Goal: Browse casually: Explore the website without a specific task or goal

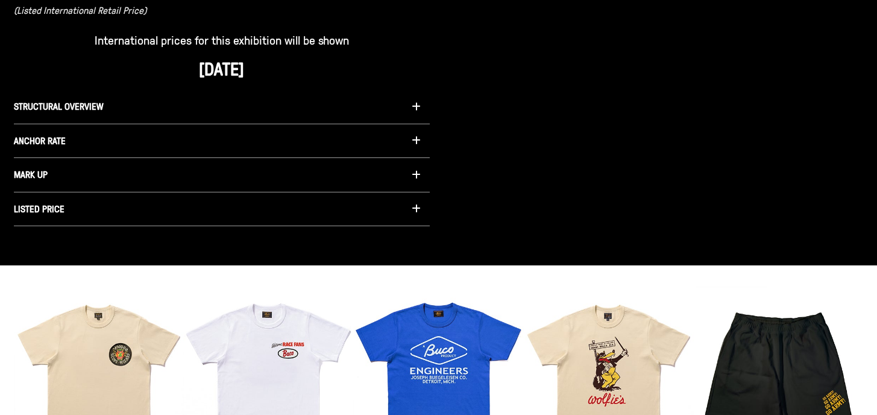
scroll to position [1094, 0]
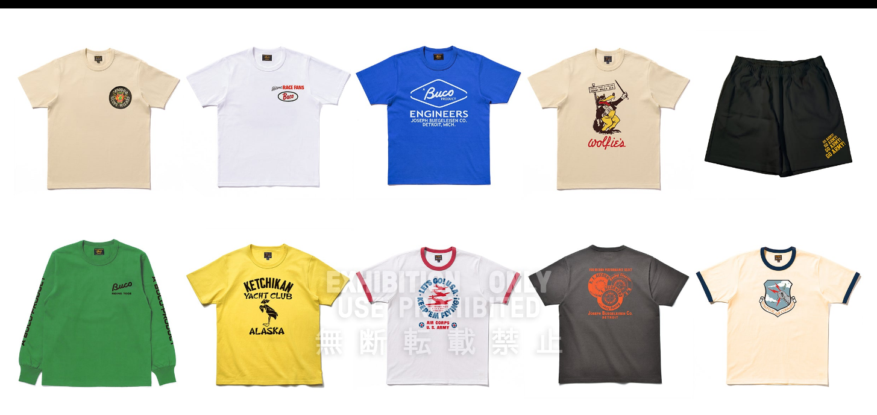
click at [270, 131] on img at bounding box center [439, 313] width 850 height 566
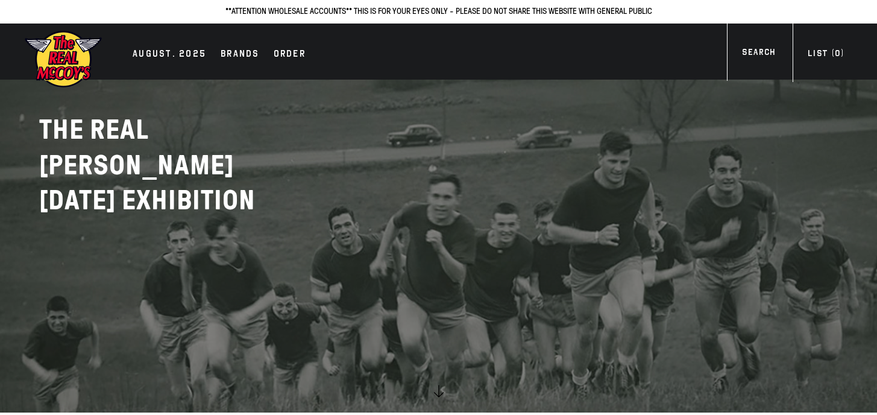
scroll to position [0, 0]
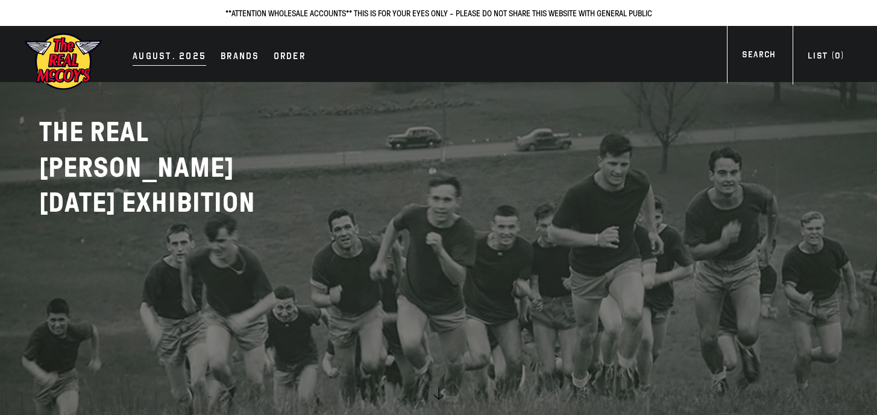
click at [156, 54] on div "AUGUST. 2025" at bounding box center [170, 57] width 74 height 17
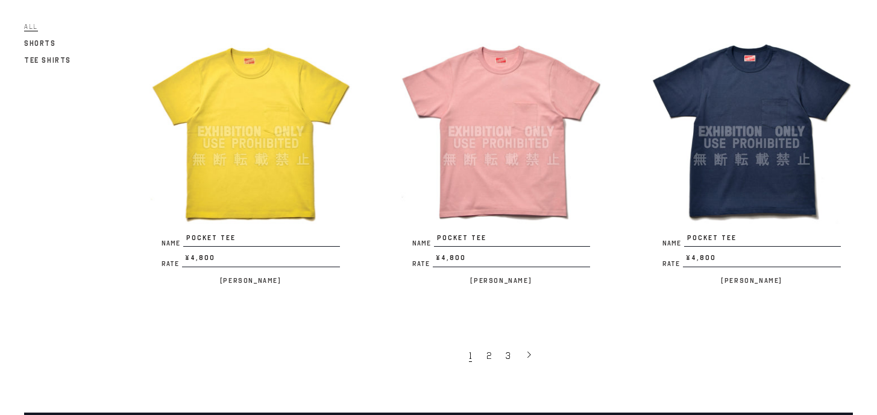
scroll to position [2206, 0]
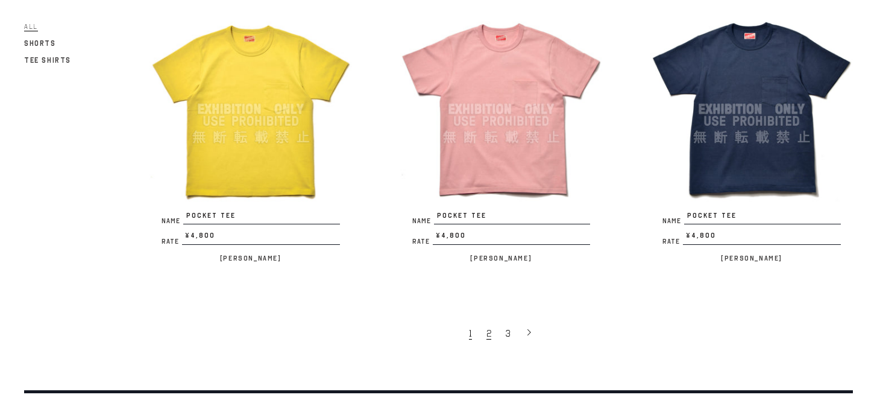
click at [485, 321] on link "2" at bounding box center [489, 332] width 19 height 25
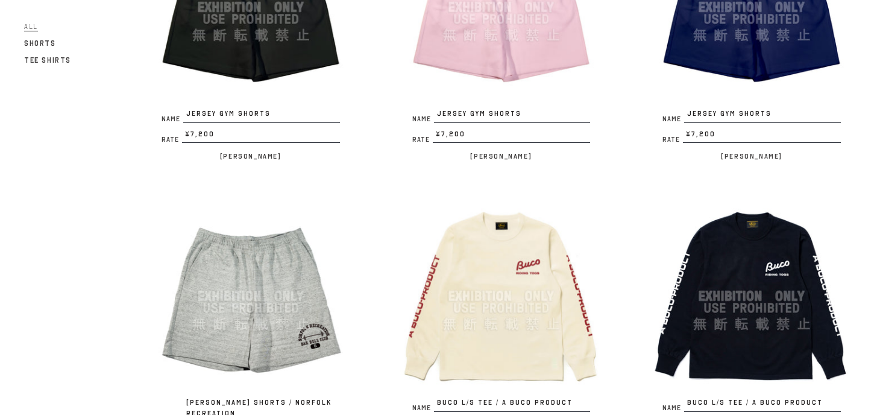
scroll to position [1442, 0]
click at [475, 262] on img at bounding box center [501, 295] width 203 height 203
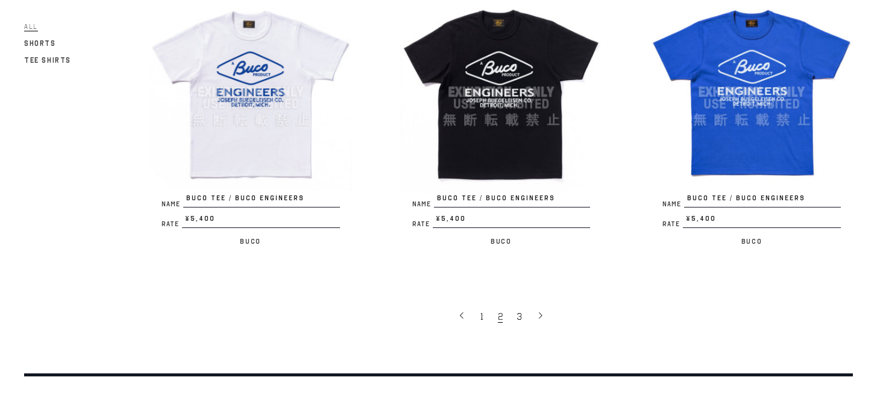
scroll to position [2261, 0]
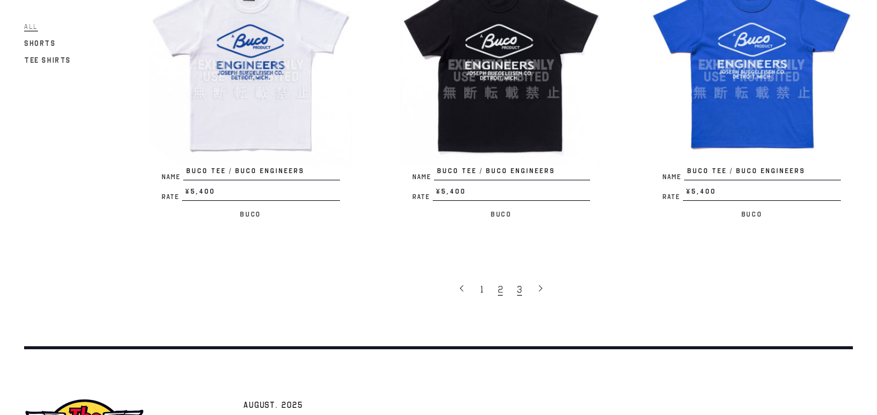
click at [519, 283] on span "3" at bounding box center [519, 289] width 5 height 12
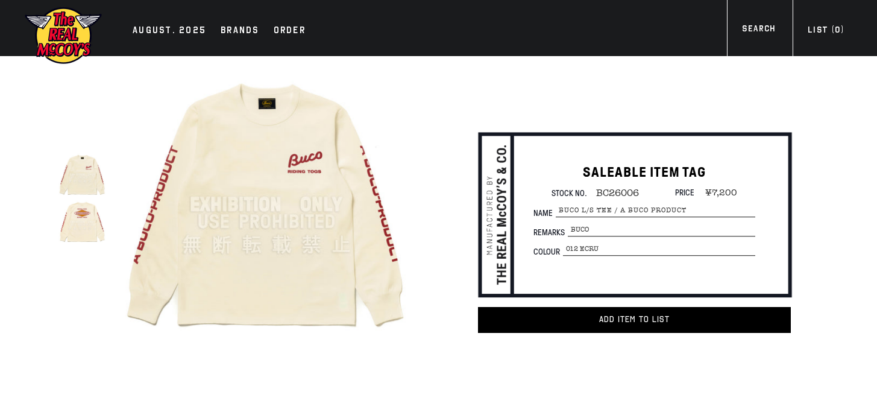
scroll to position [4, 0]
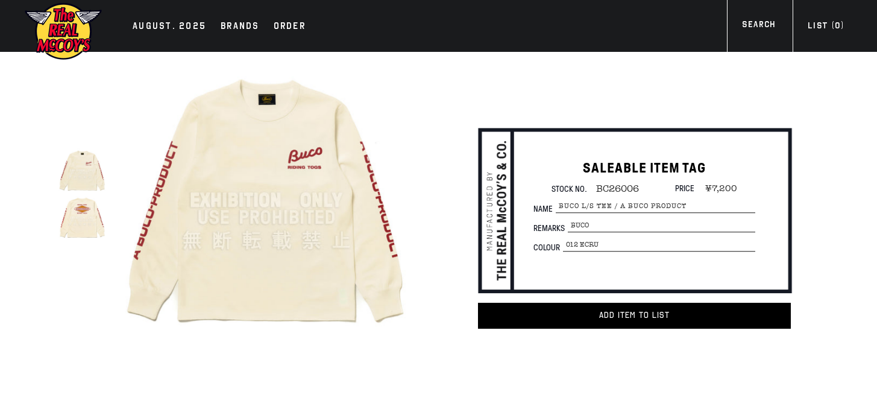
click at [80, 199] on img at bounding box center [81, 217] width 47 height 47
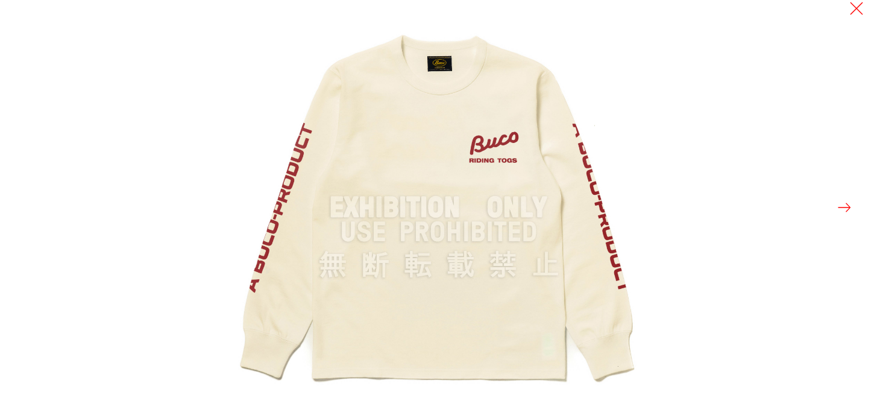
click at [849, 209] on button at bounding box center [844, 207] width 17 height 17
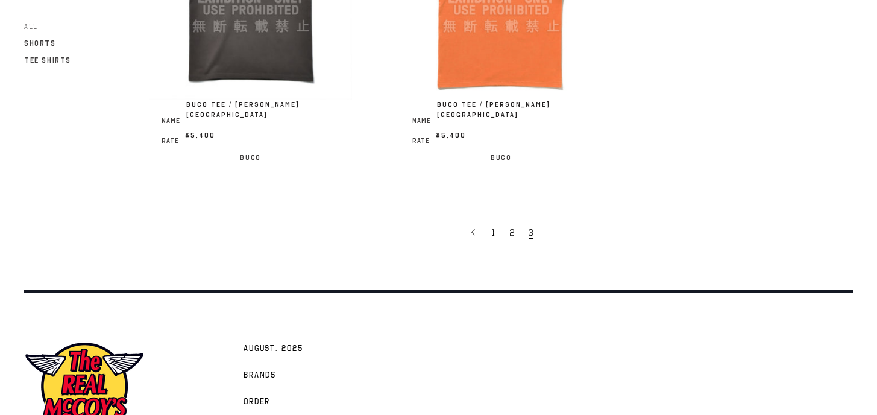
scroll to position [864, 0]
click at [520, 219] on link "2" at bounding box center [512, 231] width 19 height 25
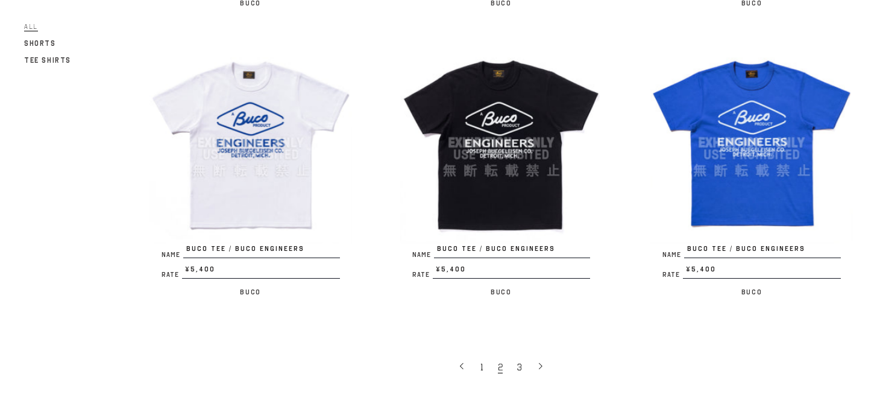
scroll to position [2184, 0]
click at [483, 355] on link "1" at bounding box center [482, 365] width 17 height 25
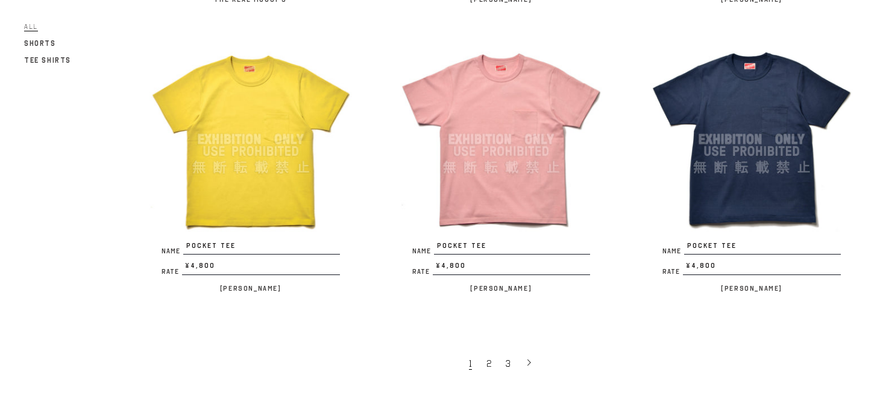
scroll to position [2179, 0]
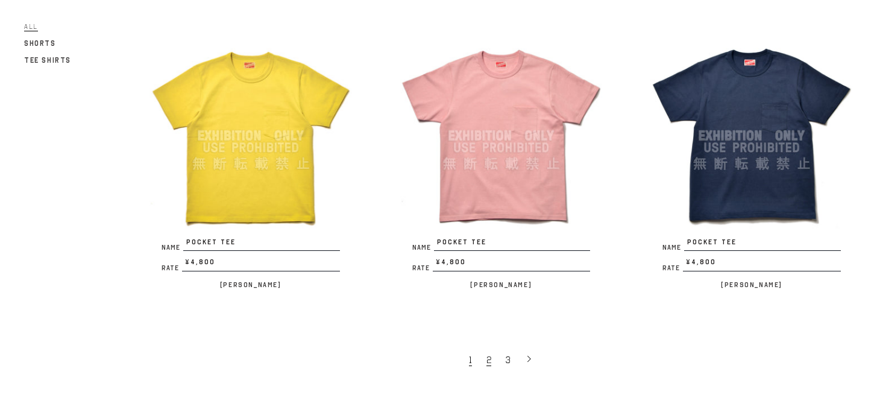
click at [489, 354] on span "2" at bounding box center [488, 360] width 5 height 12
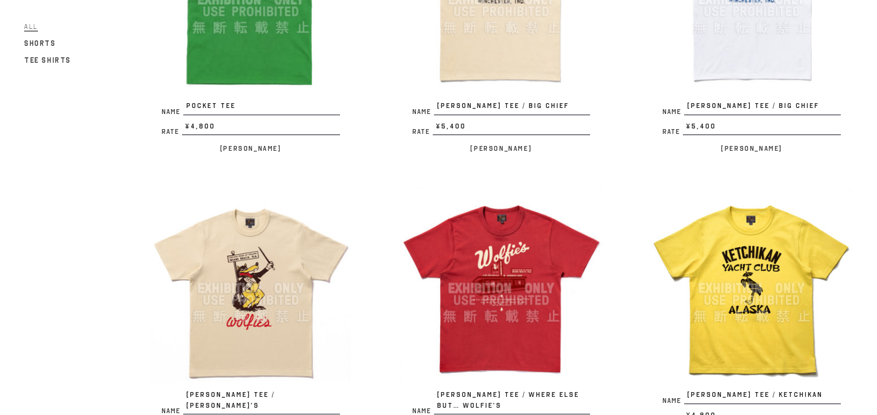
scroll to position [276, 0]
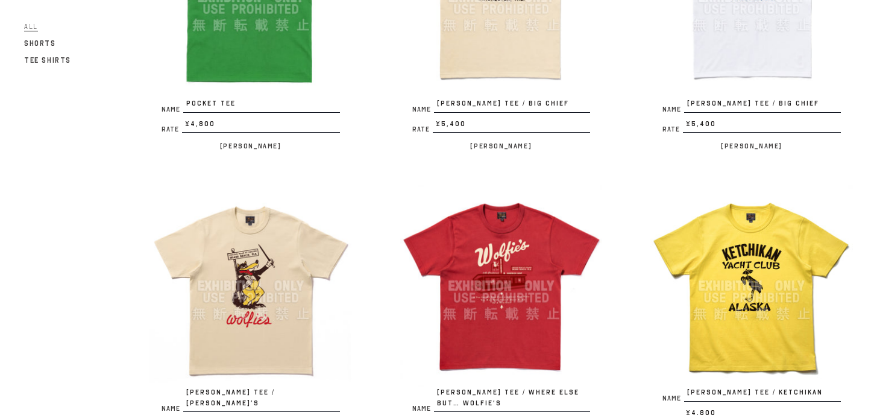
click at [502, 304] on img at bounding box center [501, 285] width 203 height 203
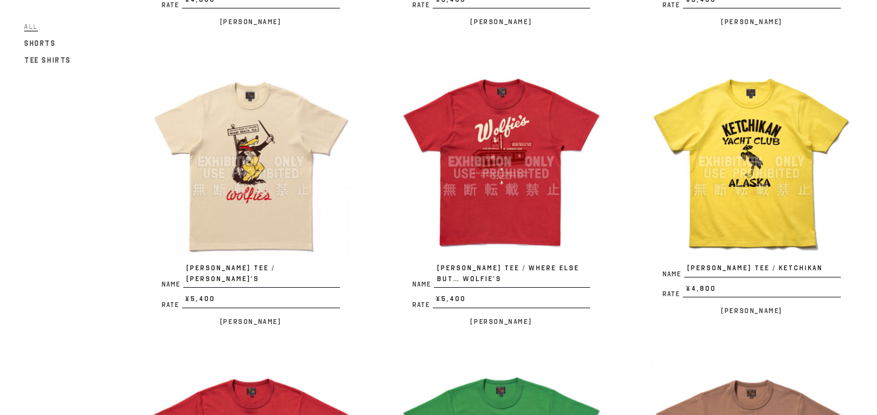
scroll to position [403, 0]
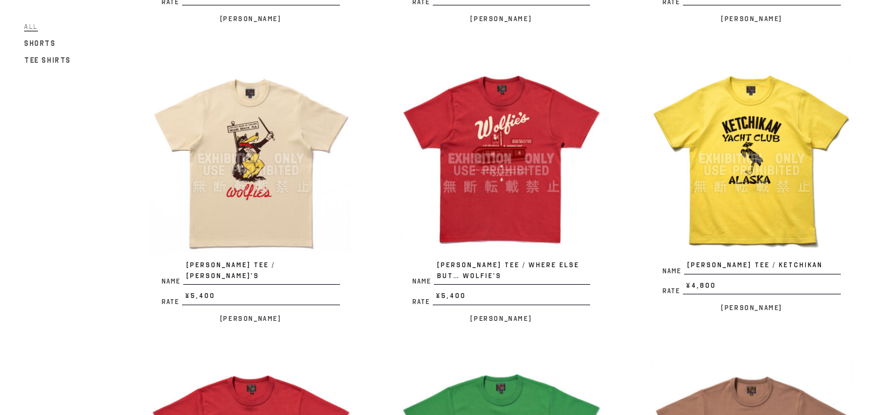
click at [254, 227] on img at bounding box center [250, 158] width 203 height 203
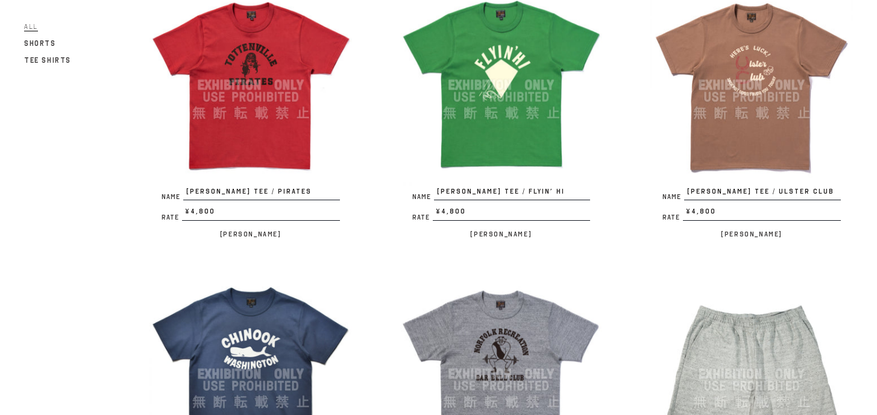
scroll to position [780, 0]
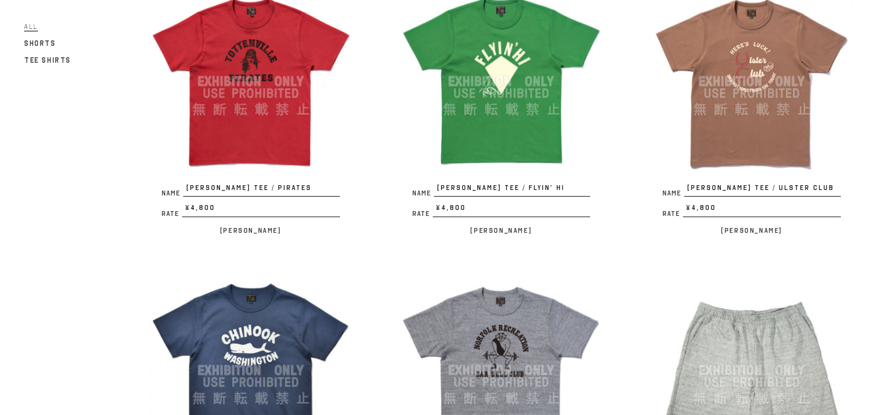
click at [741, 125] on img at bounding box center [751, 81] width 203 height 203
click at [532, 104] on img at bounding box center [501, 81] width 203 height 203
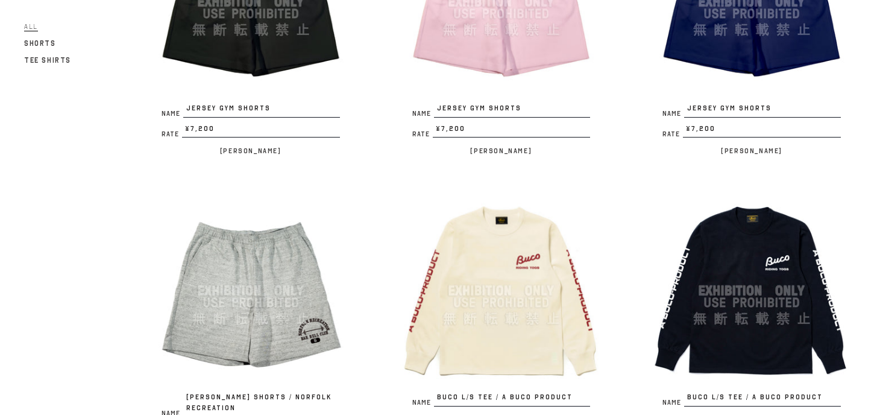
scroll to position [1448, 0]
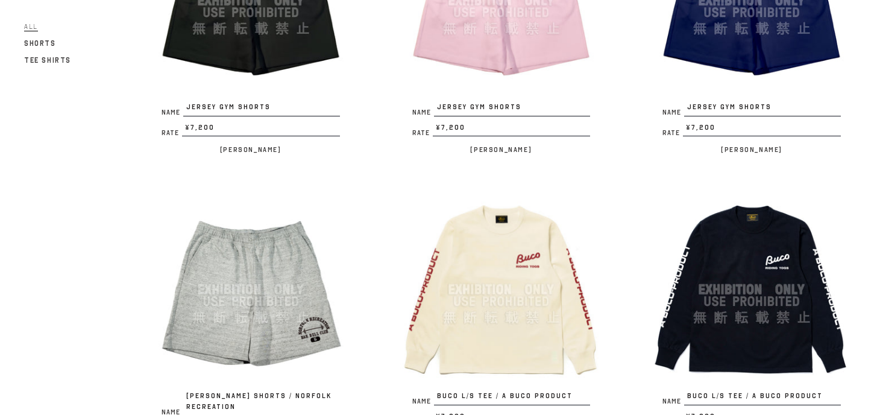
click at [520, 266] on img at bounding box center [501, 289] width 203 height 203
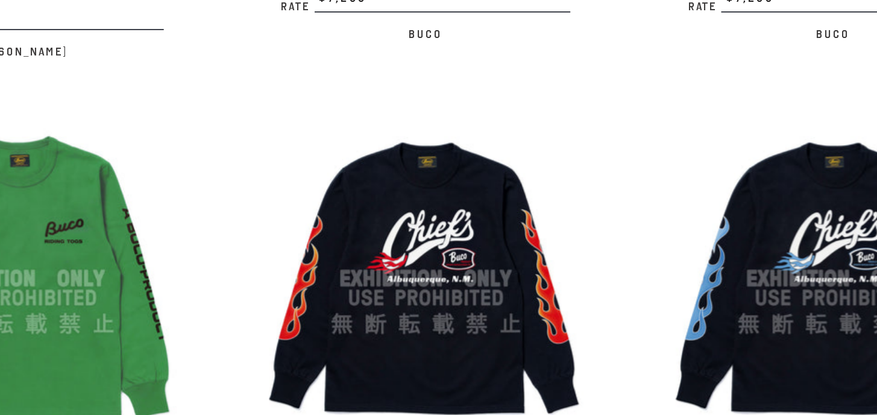
scroll to position [1712, 0]
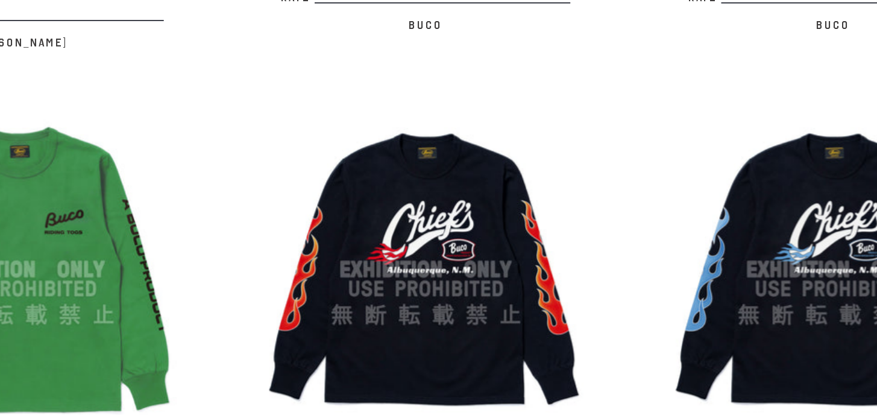
click at [562, 320] on img at bounding box center [501, 325] width 203 height 203
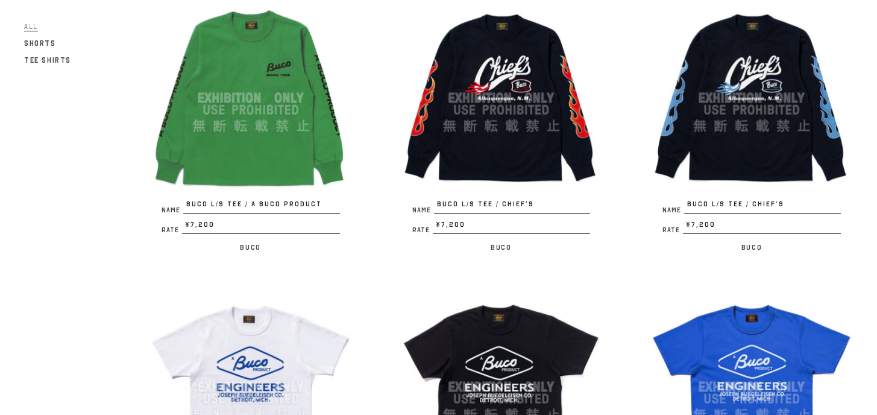
scroll to position [1934, 0]
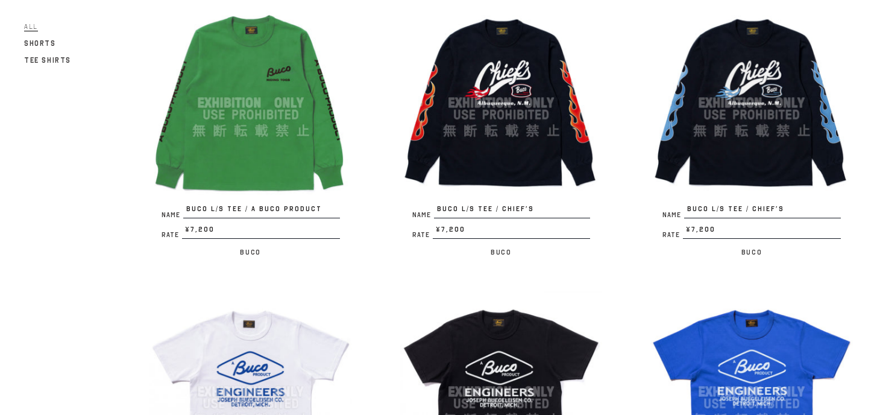
click at [511, 86] on img at bounding box center [501, 103] width 203 height 203
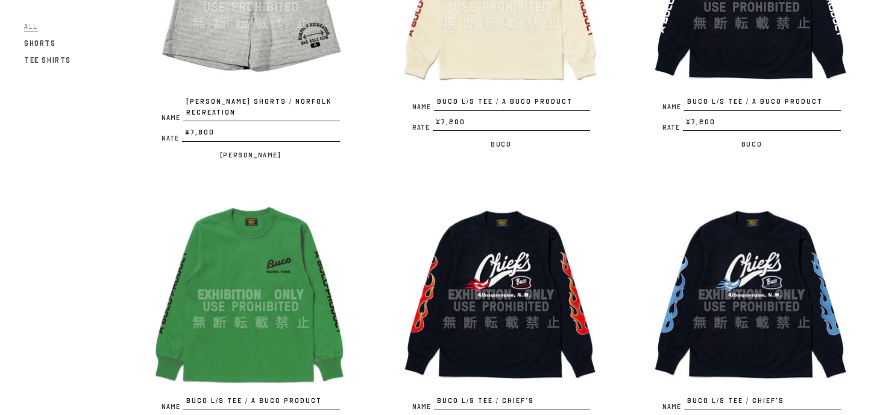
scroll to position [1749, 0]
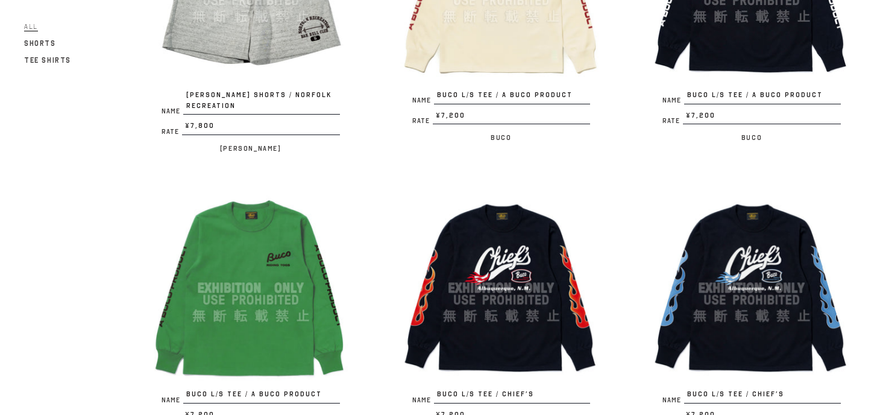
click at [465, 251] on img at bounding box center [501, 288] width 203 height 203
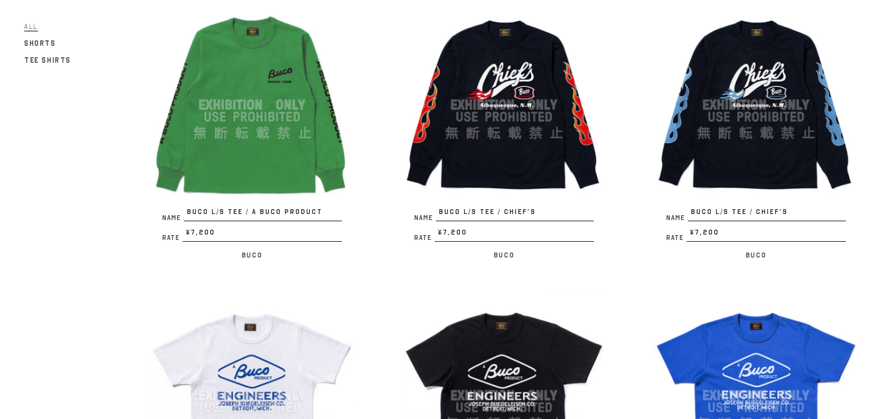
scroll to position [1935, 0]
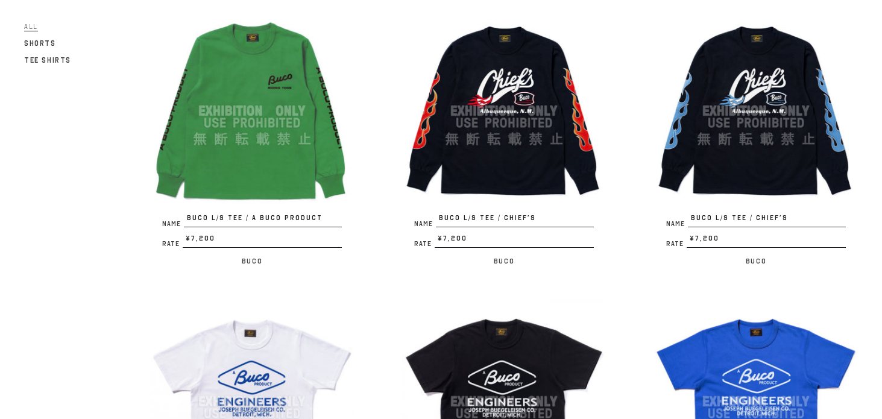
click at [794, 97] on img at bounding box center [756, 111] width 204 height 204
click at [501, 57] on img at bounding box center [504, 111] width 204 height 204
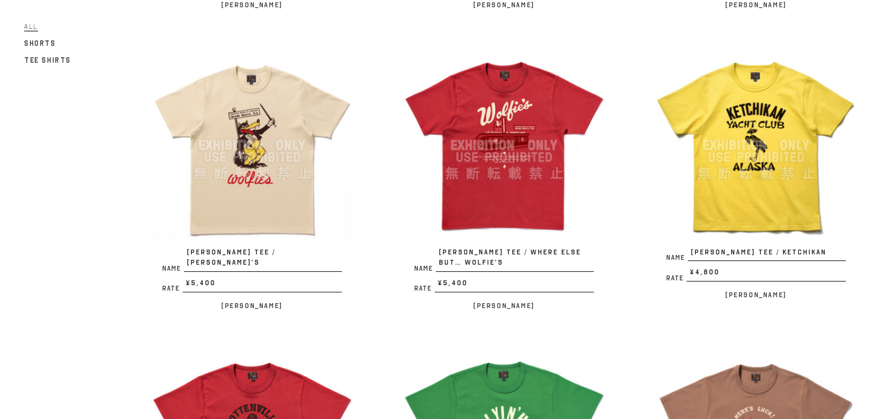
scroll to position [412, 0]
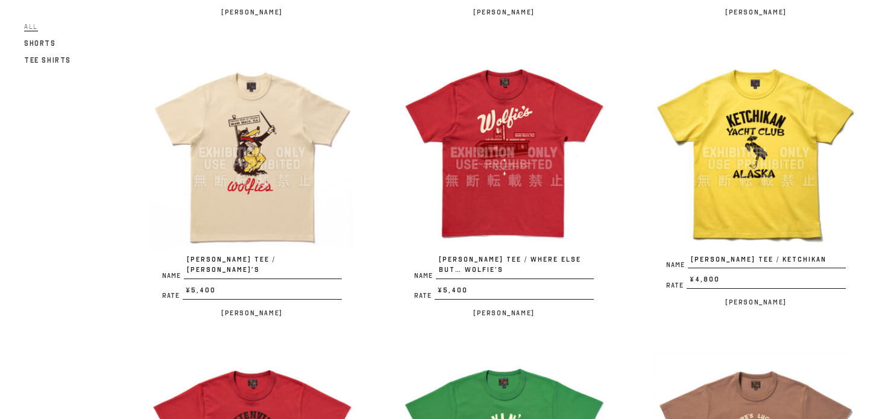
click at [808, 124] on img at bounding box center [756, 153] width 204 height 204
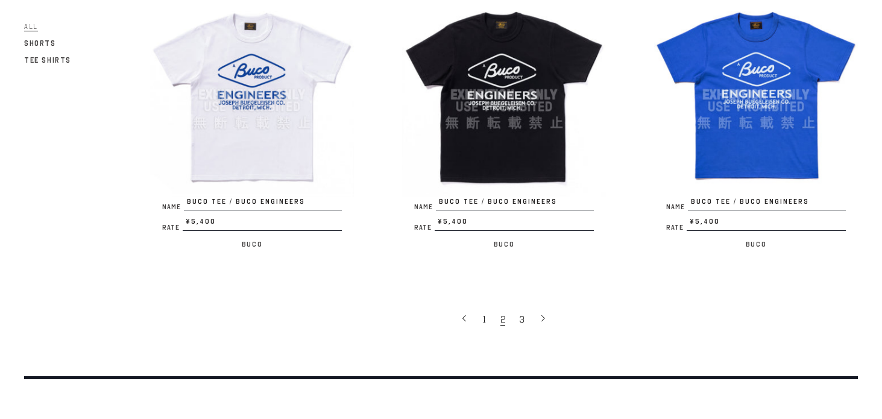
scroll to position [2395, 0]
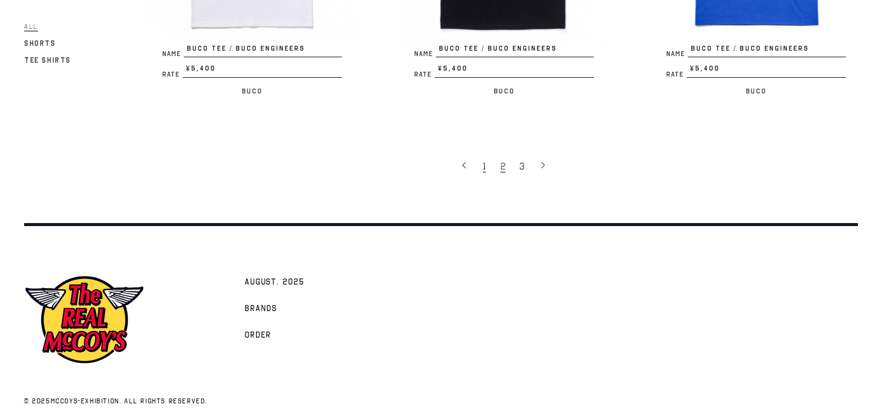
click at [485, 160] on span "1" at bounding box center [484, 166] width 3 height 12
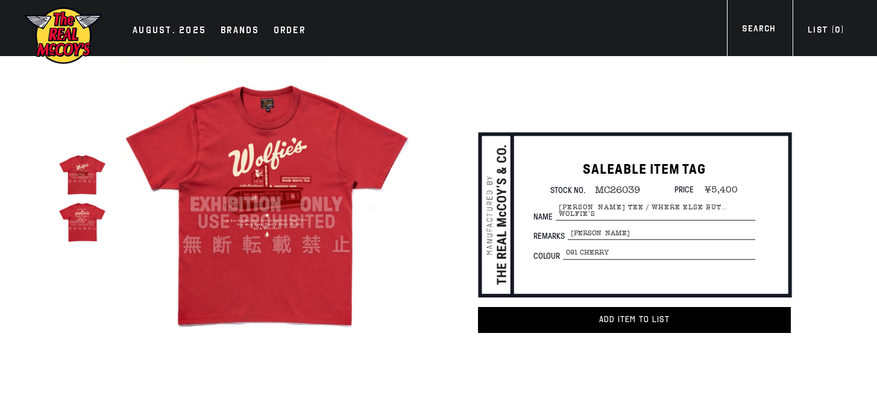
click at [69, 220] on img at bounding box center [81, 221] width 47 height 47
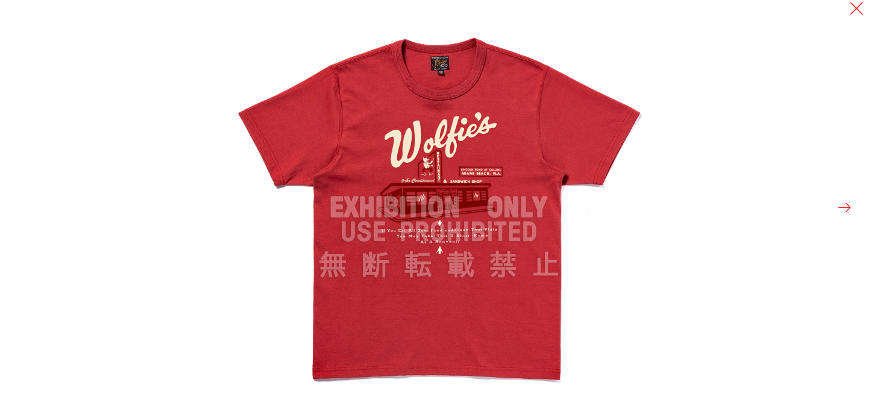
click at [855, 207] on div at bounding box center [669, 207] width 877 height 415
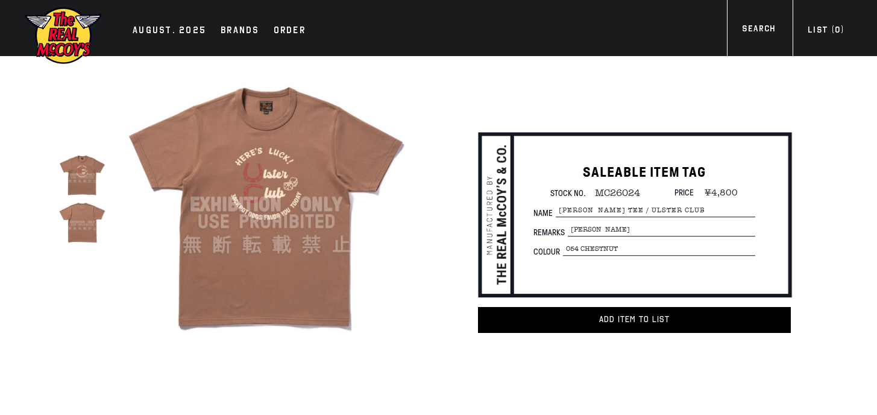
click at [94, 207] on img at bounding box center [81, 221] width 47 height 47
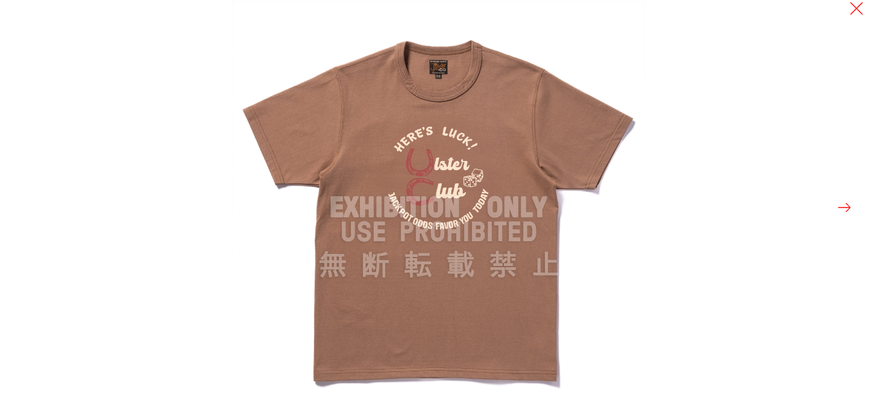
click at [488, 169] on img at bounding box center [438, 207] width 415 height 415
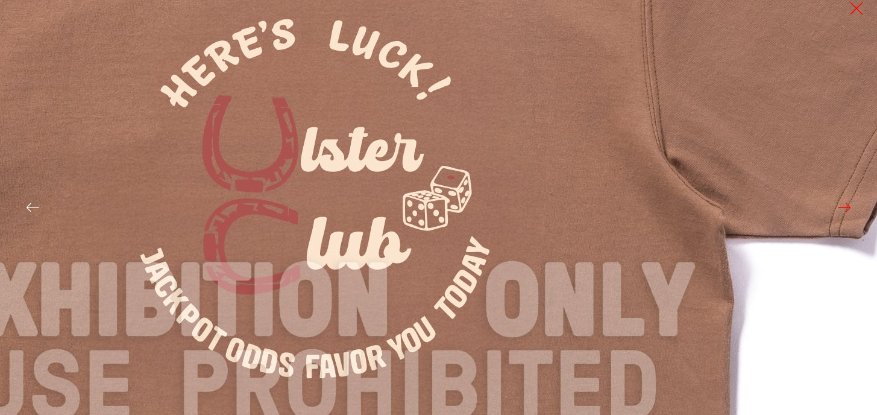
click at [488, 169] on img at bounding box center [316, 301] width 1447 height 1447
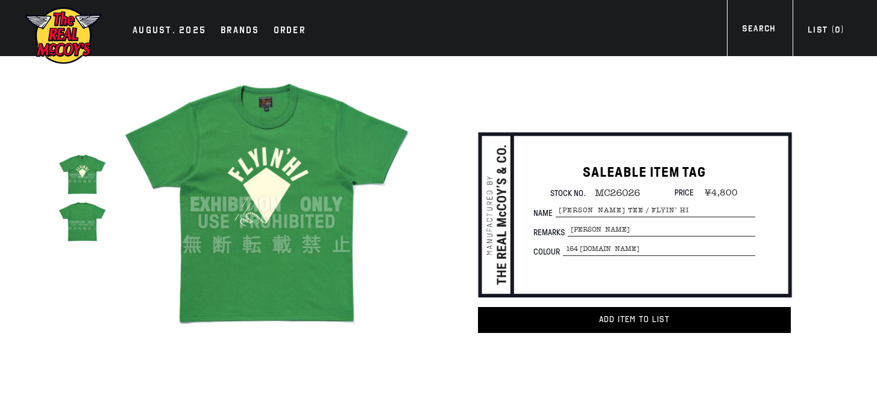
click at [78, 222] on img at bounding box center [81, 221] width 47 height 47
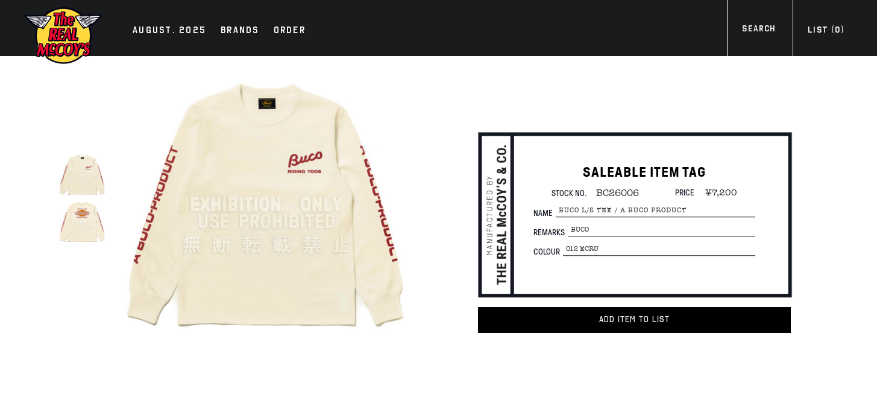
click at [92, 239] on img at bounding box center [81, 221] width 47 height 47
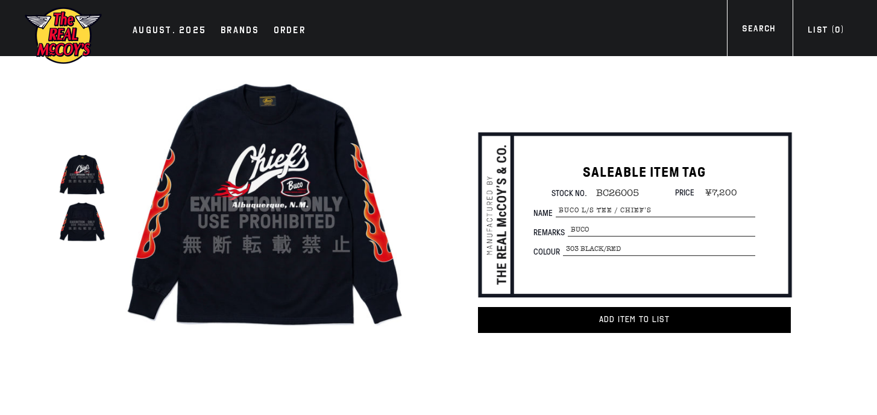
click at [80, 225] on img at bounding box center [81, 221] width 47 height 47
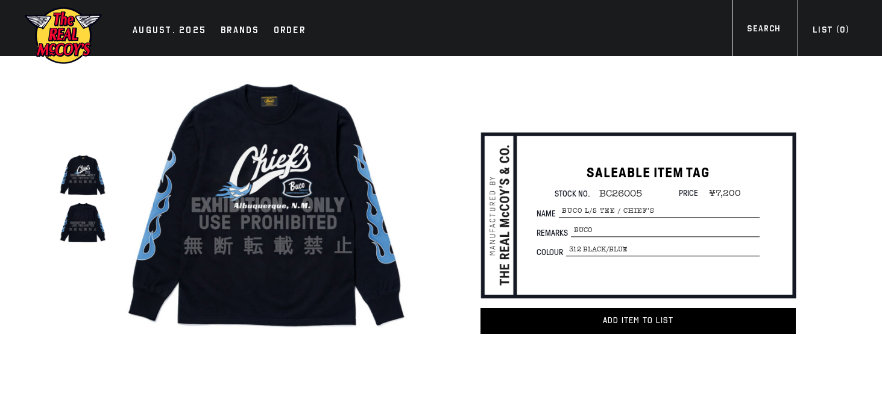
click at [66, 186] on img at bounding box center [83, 175] width 48 height 48
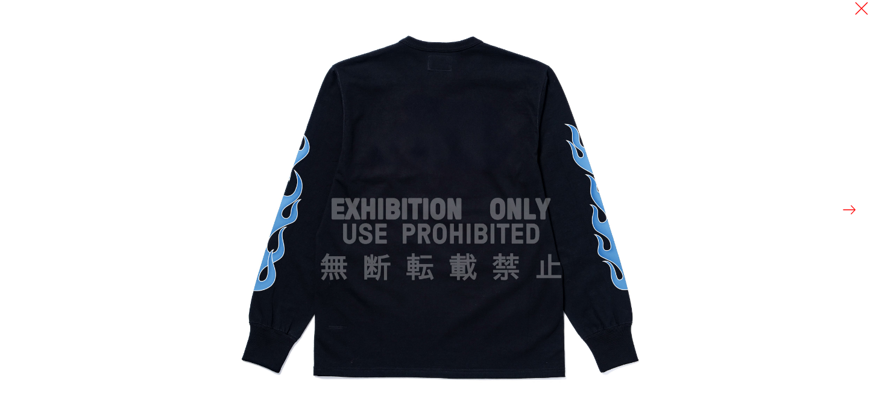
click at [873, 1] on div at bounding box center [672, 209] width 882 height 419
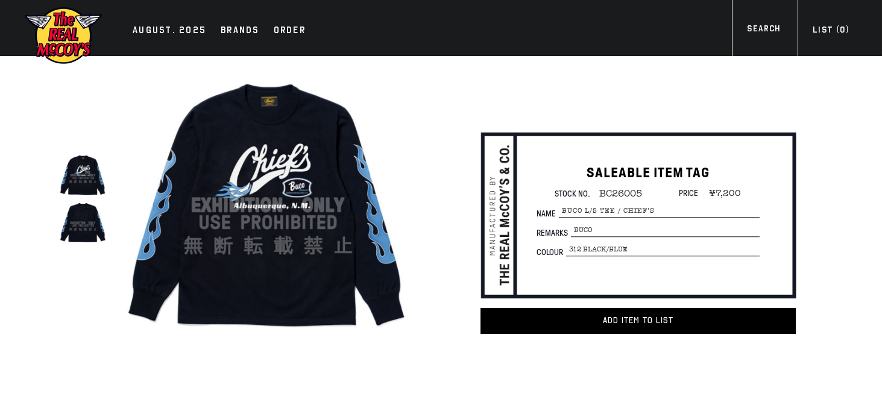
click at [72, 234] on img at bounding box center [83, 223] width 48 height 48
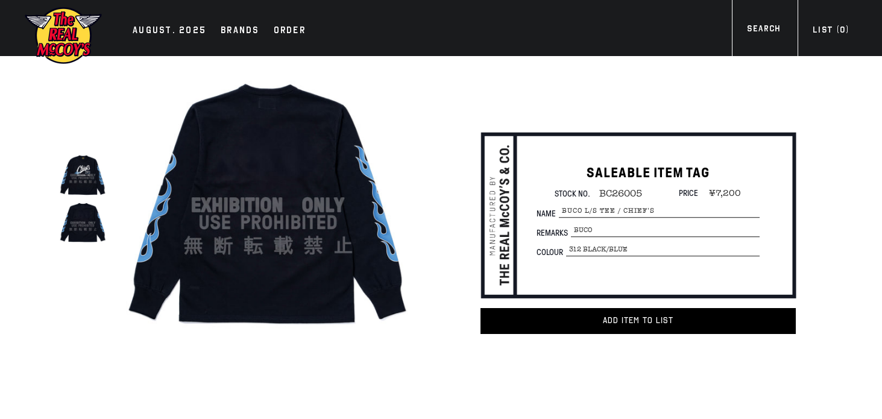
click at [86, 182] on img at bounding box center [83, 175] width 48 height 48
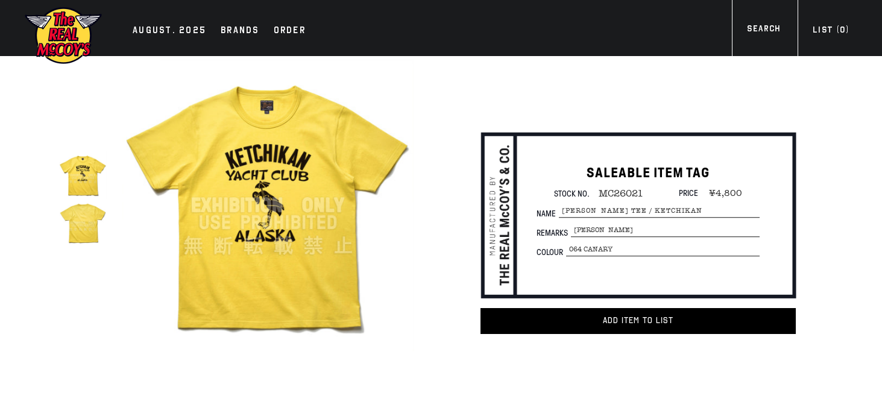
click at [110, 237] on div at bounding box center [89, 205] width 60 height 298
click at [96, 213] on img at bounding box center [83, 223] width 48 height 48
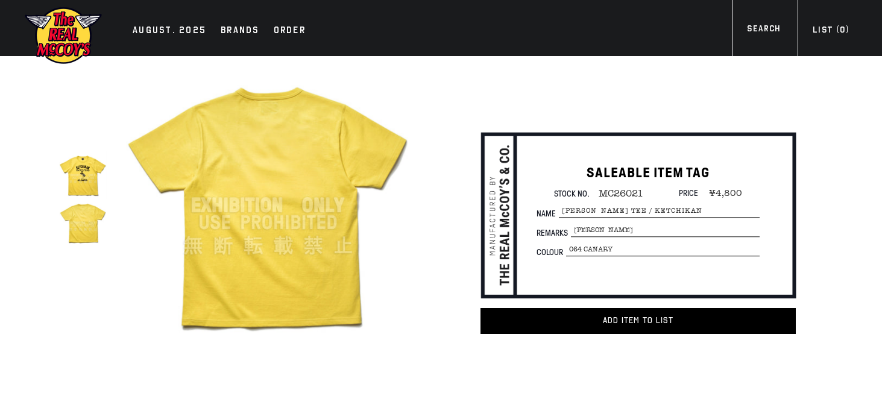
click at [84, 175] on img at bounding box center [83, 175] width 48 height 48
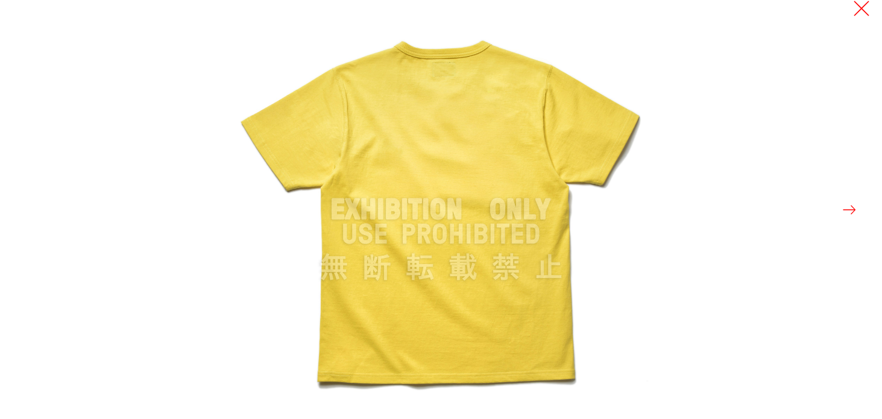
click at [860, 8] on button at bounding box center [861, 8] width 17 height 17
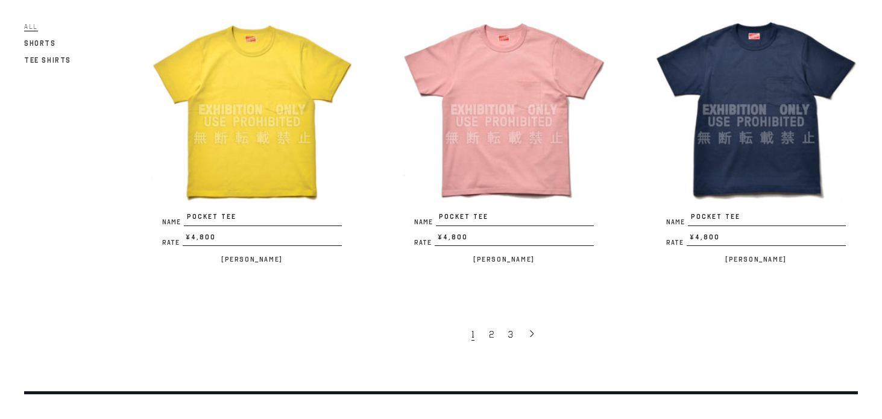
scroll to position [2214, 0]
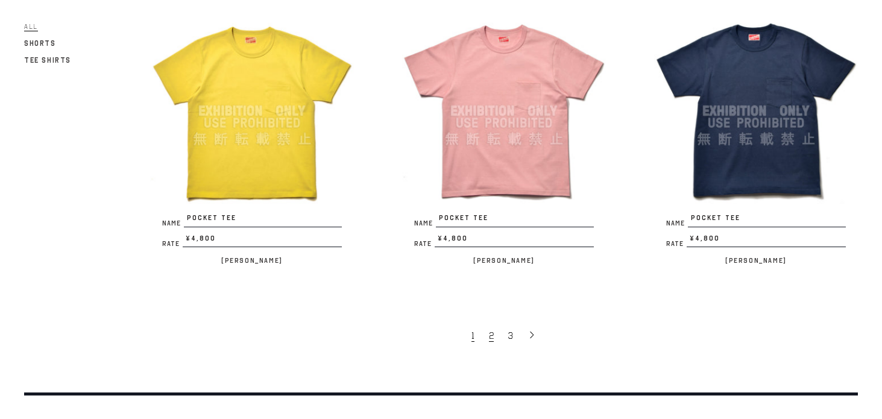
click at [491, 330] on span "2" at bounding box center [491, 336] width 5 height 12
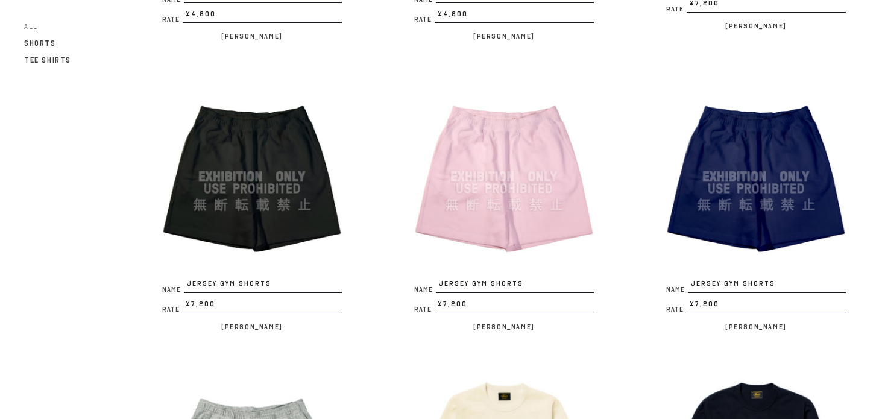
scroll to position [1291, 0]
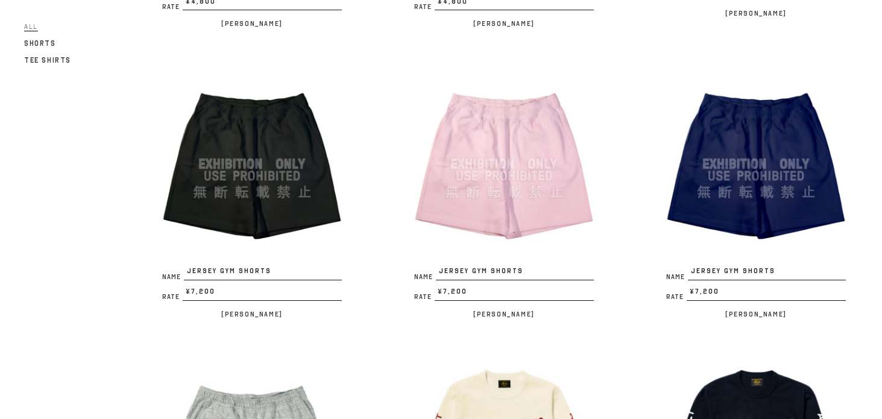
click at [758, 147] on img at bounding box center [756, 164] width 204 height 204
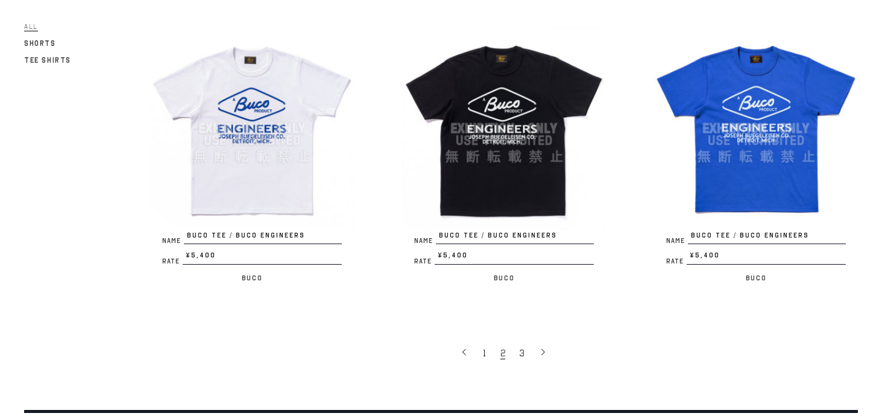
scroll to position [2211, 0]
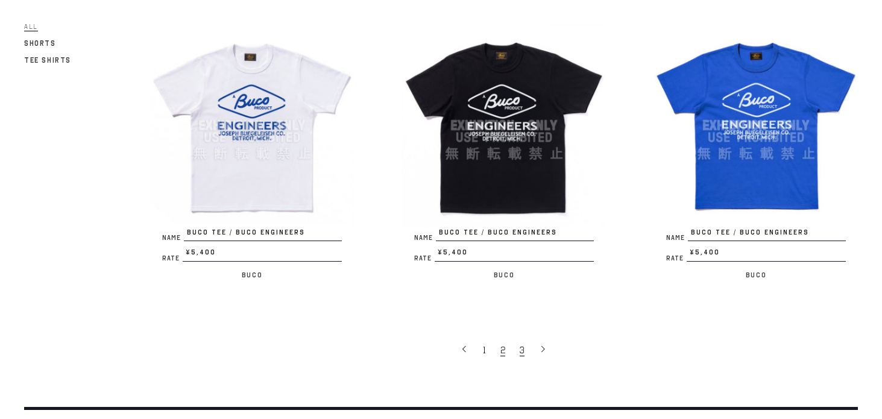
click at [519, 339] on link "3" at bounding box center [523, 349] width 19 height 25
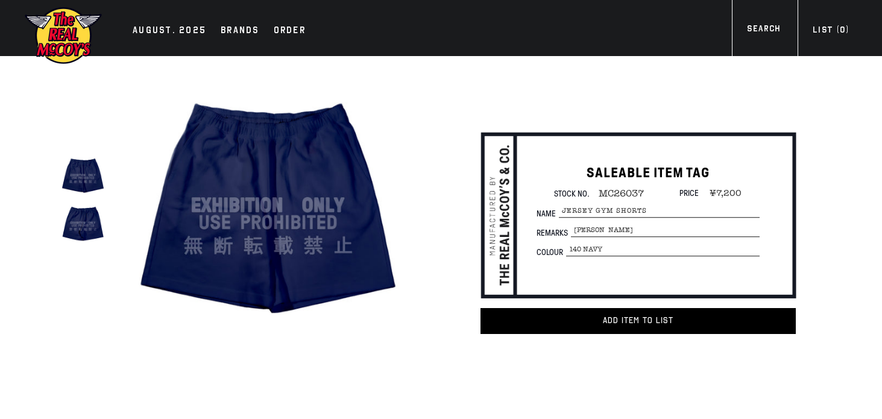
click at [83, 236] on img at bounding box center [83, 223] width 48 height 48
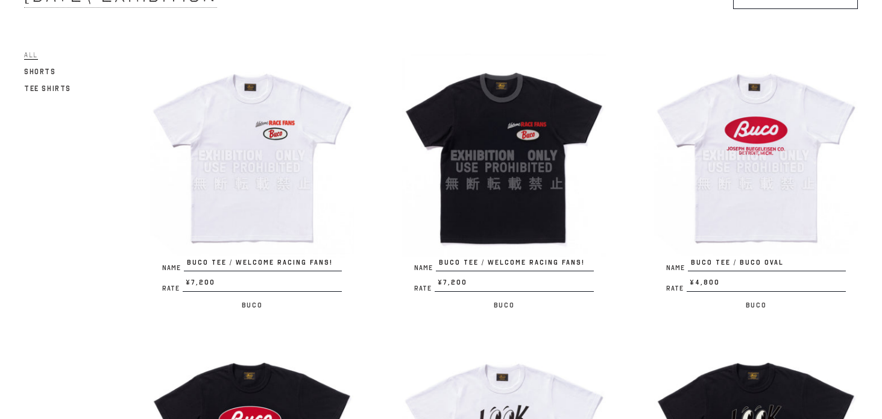
scroll to position [120, 0]
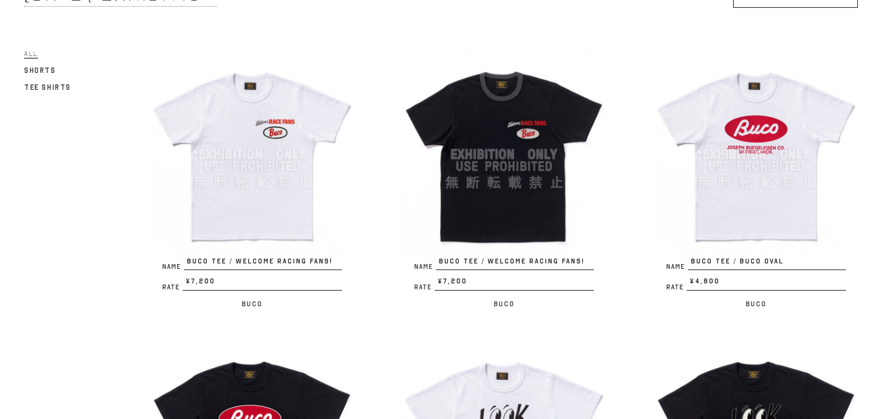
click at [317, 179] on img at bounding box center [252, 154] width 204 height 204
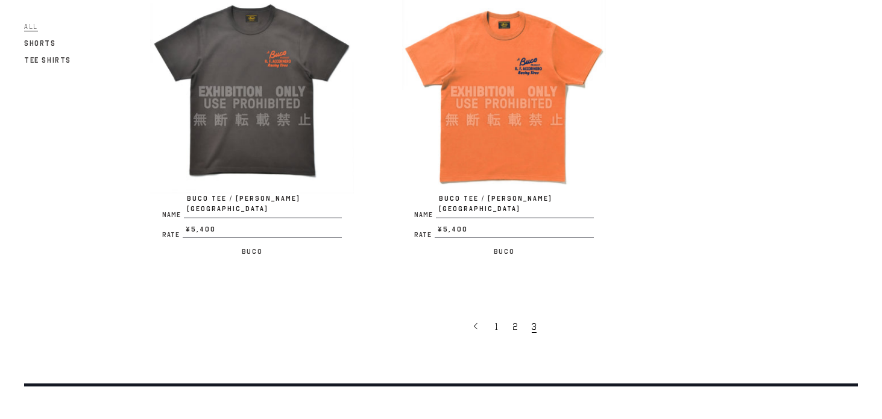
scroll to position [766, 0]
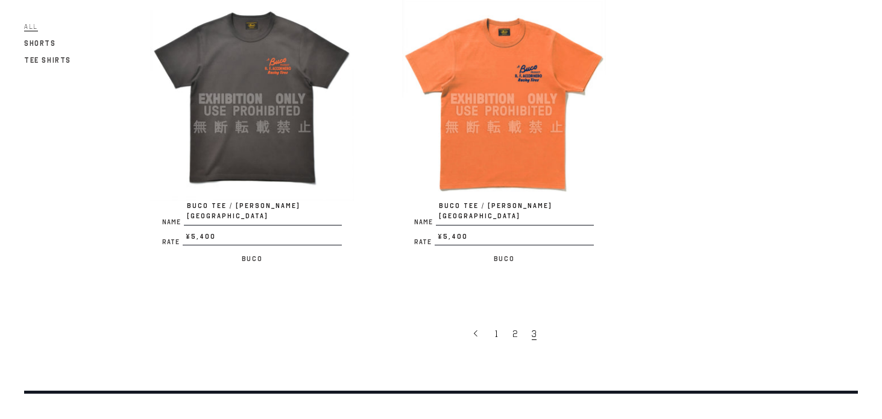
click at [459, 55] on img at bounding box center [504, 99] width 204 height 204
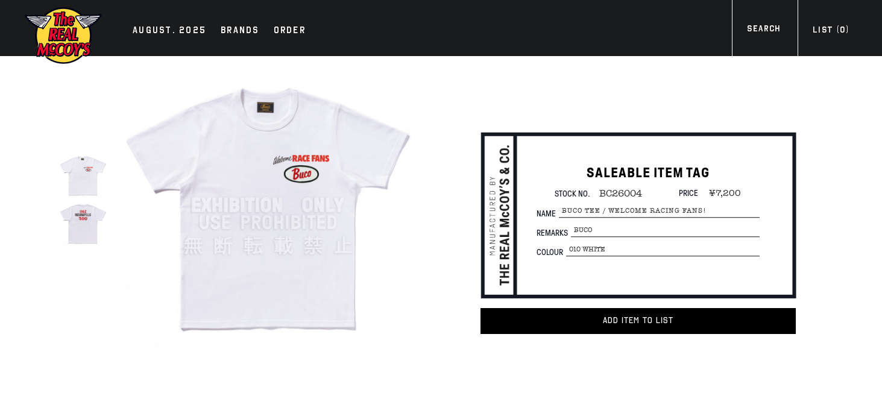
click at [74, 231] on img at bounding box center [83, 223] width 48 height 48
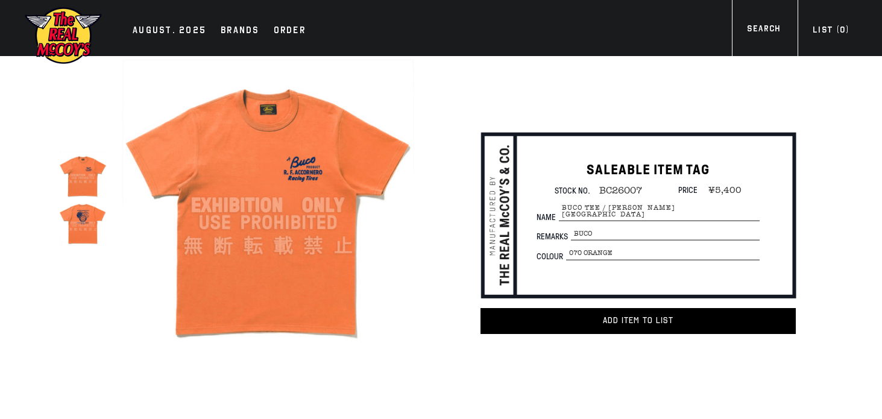
click at [68, 212] on img at bounding box center [83, 223] width 48 height 48
